Goal: Transaction & Acquisition: Purchase product/service

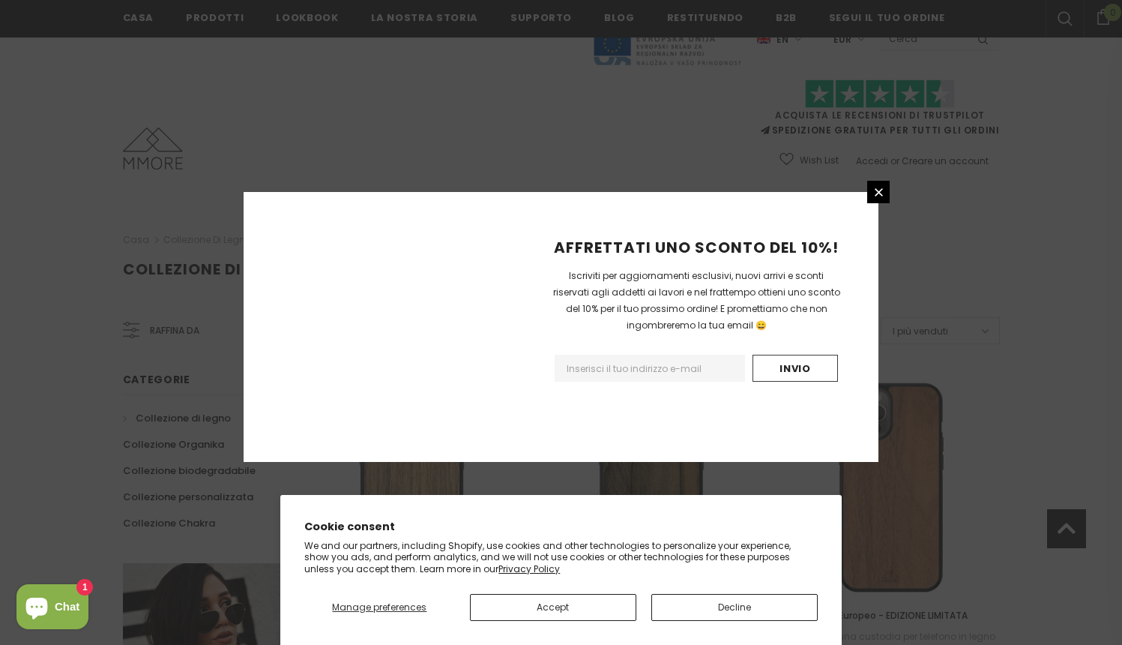
scroll to position [1725, 0]
